Goal: Navigation & Orientation: Find specific page/section

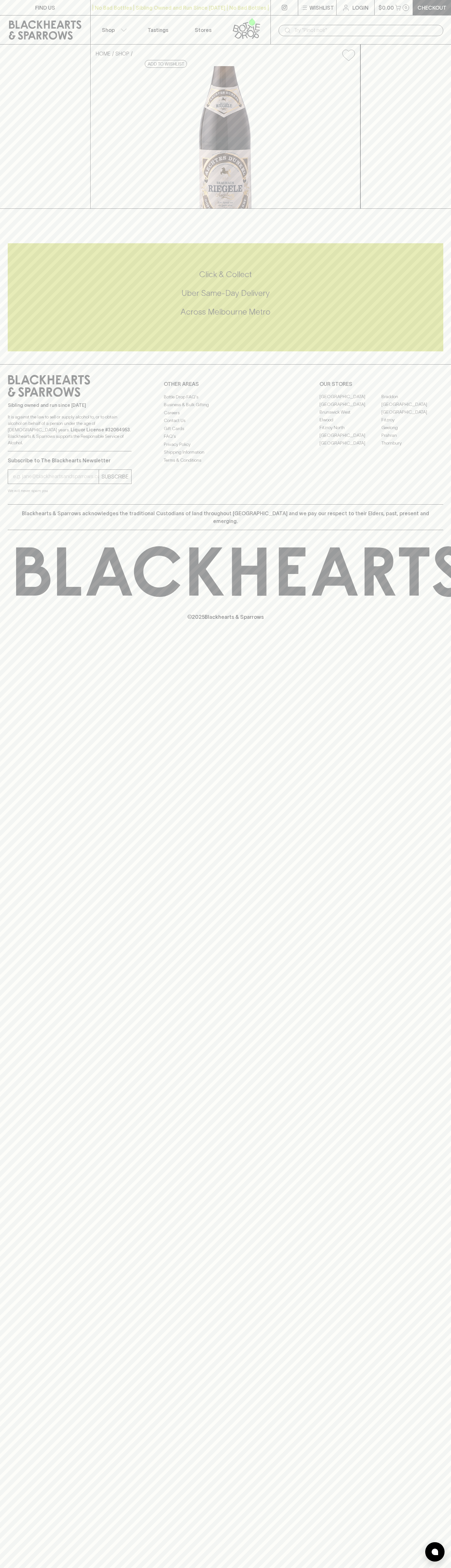
click at [412, 409] on link "[GEOGRAPHIC_DATA]" at bounding box center [412, 405] width 62 height 8
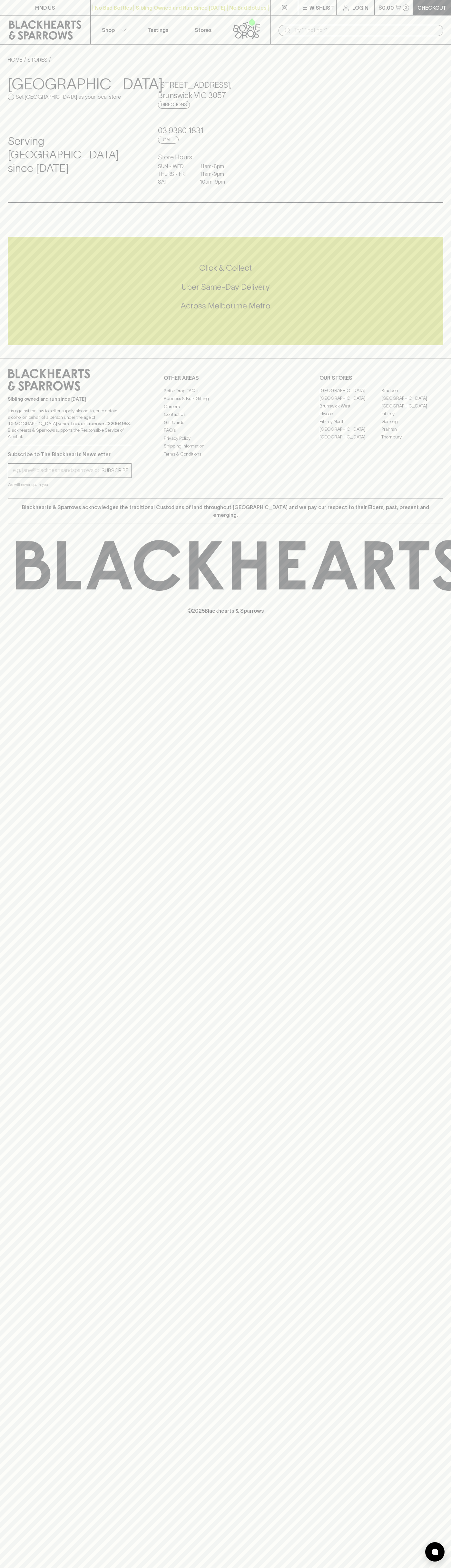
click at [165, 24] on link "Tastings" at bounding box center [158, 30] width 45 height 29
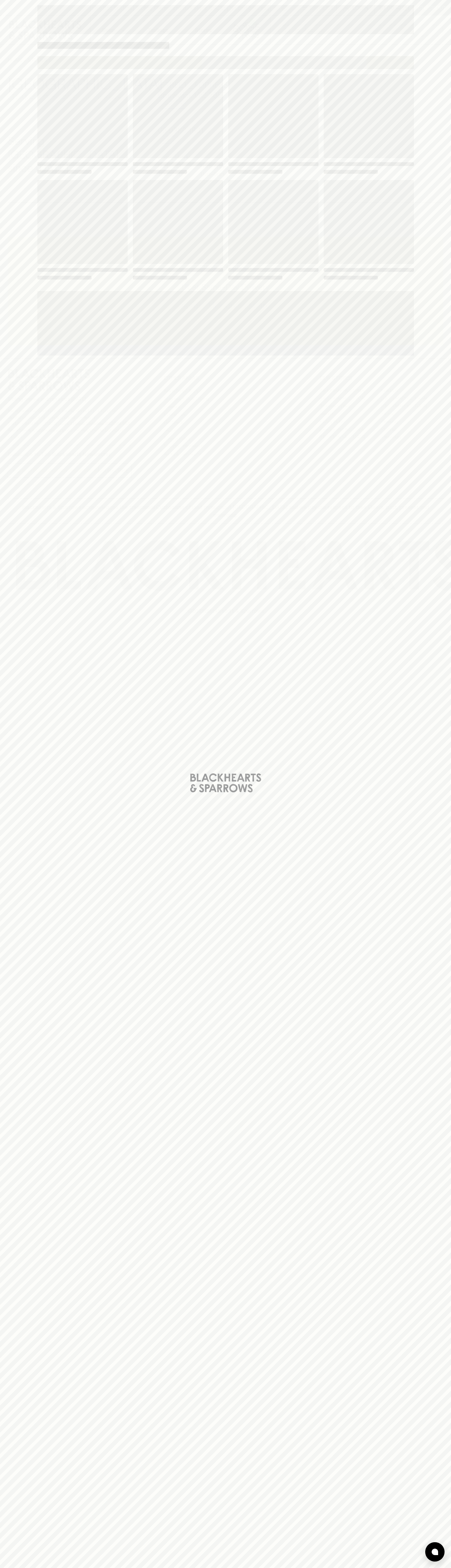
click at [443, 577] on div "Loading" at bounding box center [225, 784] width 451 height 1568
click at [254, 1568] on html "FIND US | No Bad Bottles | Sibling Owned and Run Since [DATE] | No Bad Bottles …" at bounding box center [225, 784] width 451 height 1568
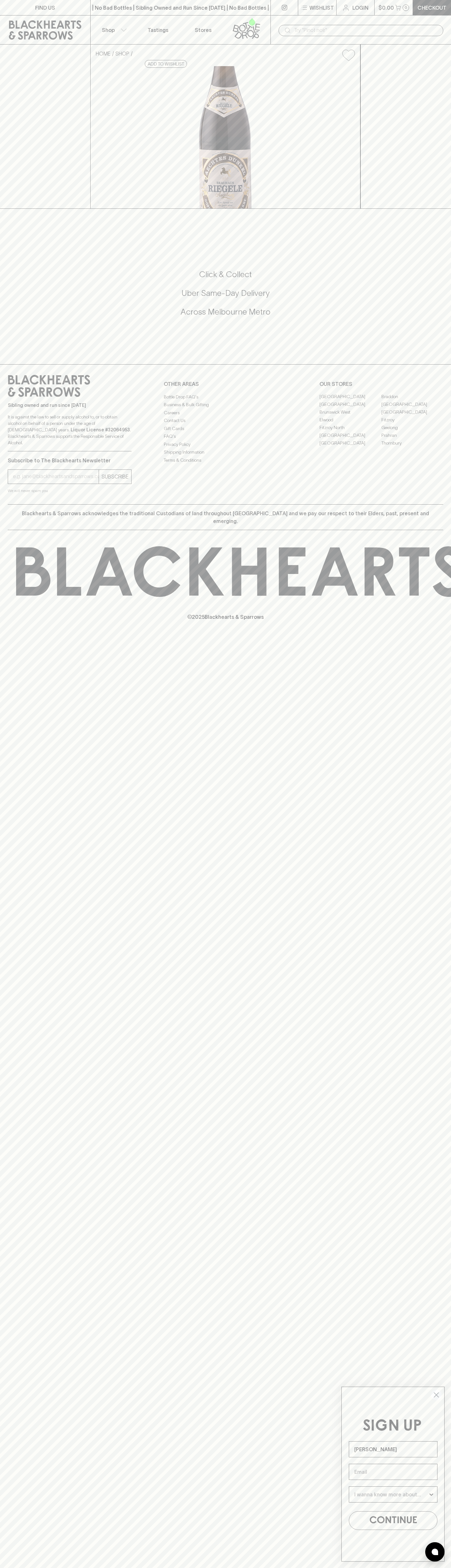
type input "[PERSON_NAME]"
